Goal: Task Accomplishment & Management: Use online tool/utility

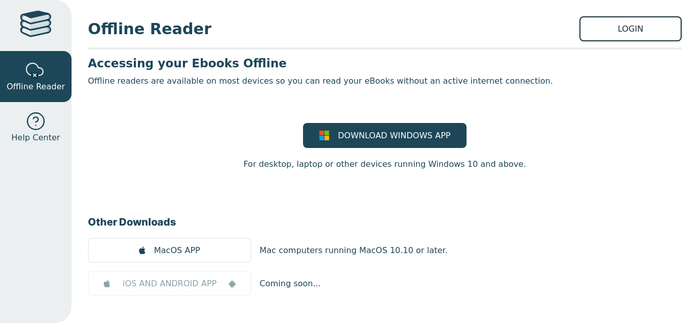
click at [605, 23] on link "LOGIN" at bounding box center [630, 28] width 102 height 25
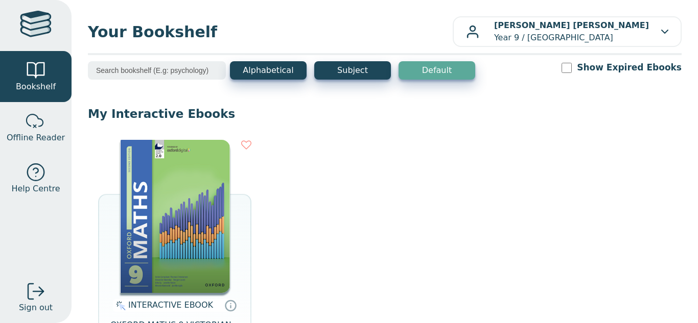
click at [268, 196] on div "INTERACTIVE EBOOK OXFORD MATHS 9 VICTORIAN CURRICULUM PREMIUM DIGITAL ACCESS 2E…" at bounding box center [384, 266] width 593 height 273
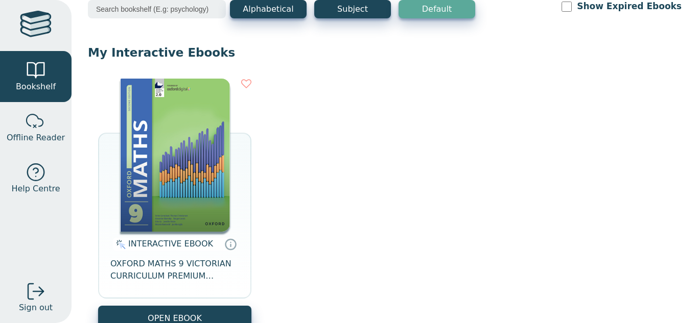
scroll to position [102, 0]
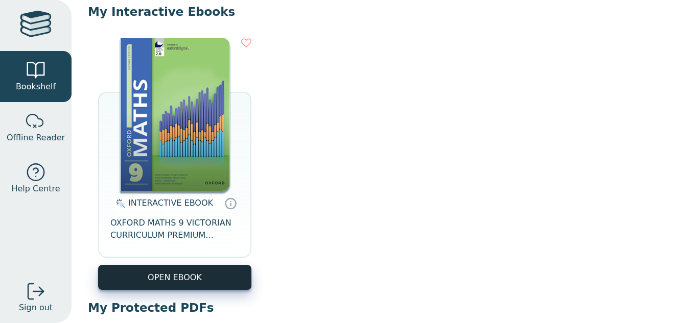
click at [212, 270] on button "OPEN EBOOK" at bounding box center [174, 277] width 153 height 25
